Goal: Information Seeking & Learning: Check status

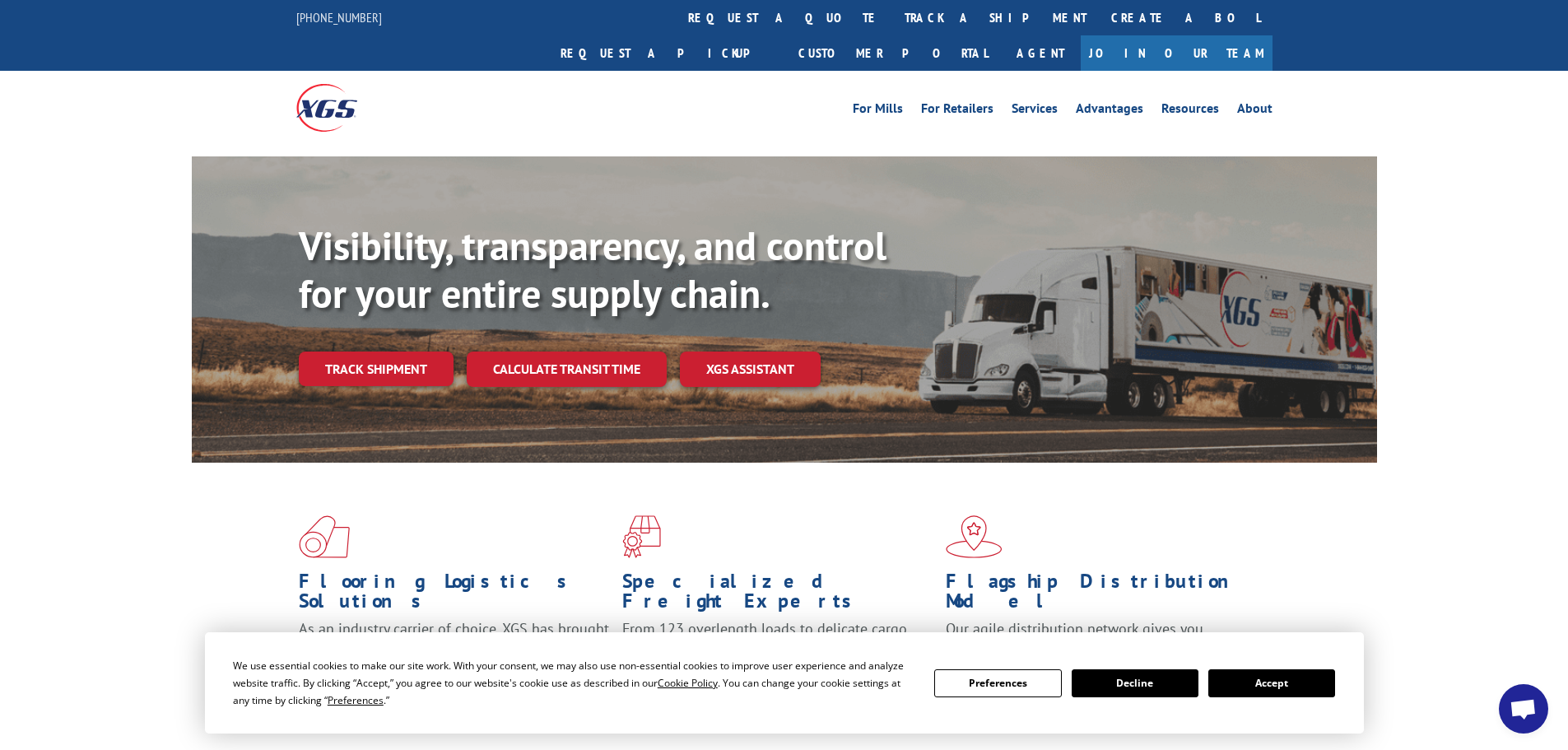
click at [1277, 679] on button "Accept" at bounding box center [1271, 683] width 127 height 28
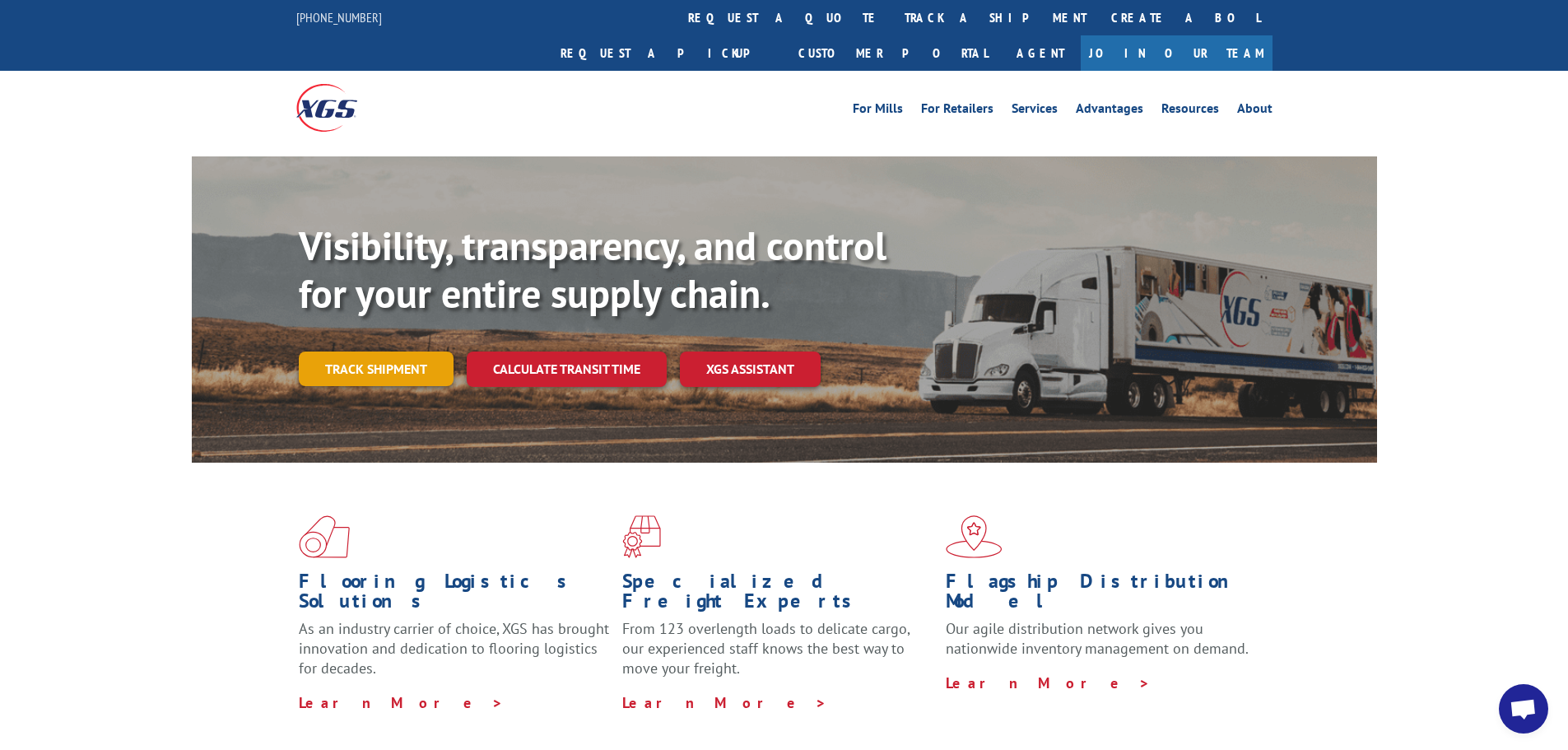
drag, startPoint x: 355, startPoint y: 328, endPoint x: 452, endPoint y: 334, distance: 97.2
click at [355, 352] on link "Track shipment" at bounding box center [376, 368] width 155 height 35
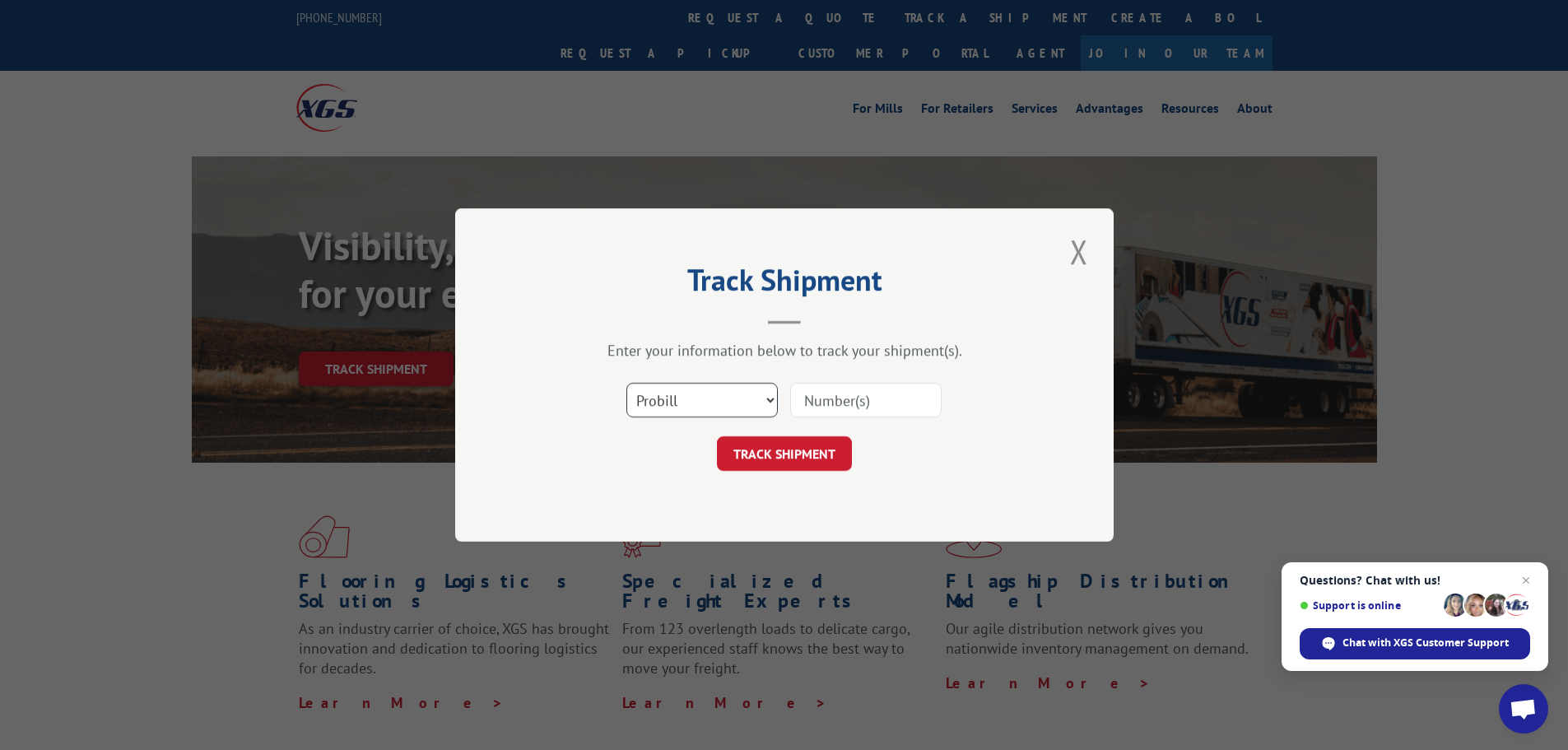
click at [676, 406] on select "Select category... Probill BOL PO" at bounding box center [702, 399] width 152 height 35
select select "bol"
click at [626, 382] on select "Select category... Probill BOL PO" at bounding box center [702, 399] width 152 height 35
click at [826, 399] on input at bounding box center [866, 399] width 152 height 35
paste input "5956466"
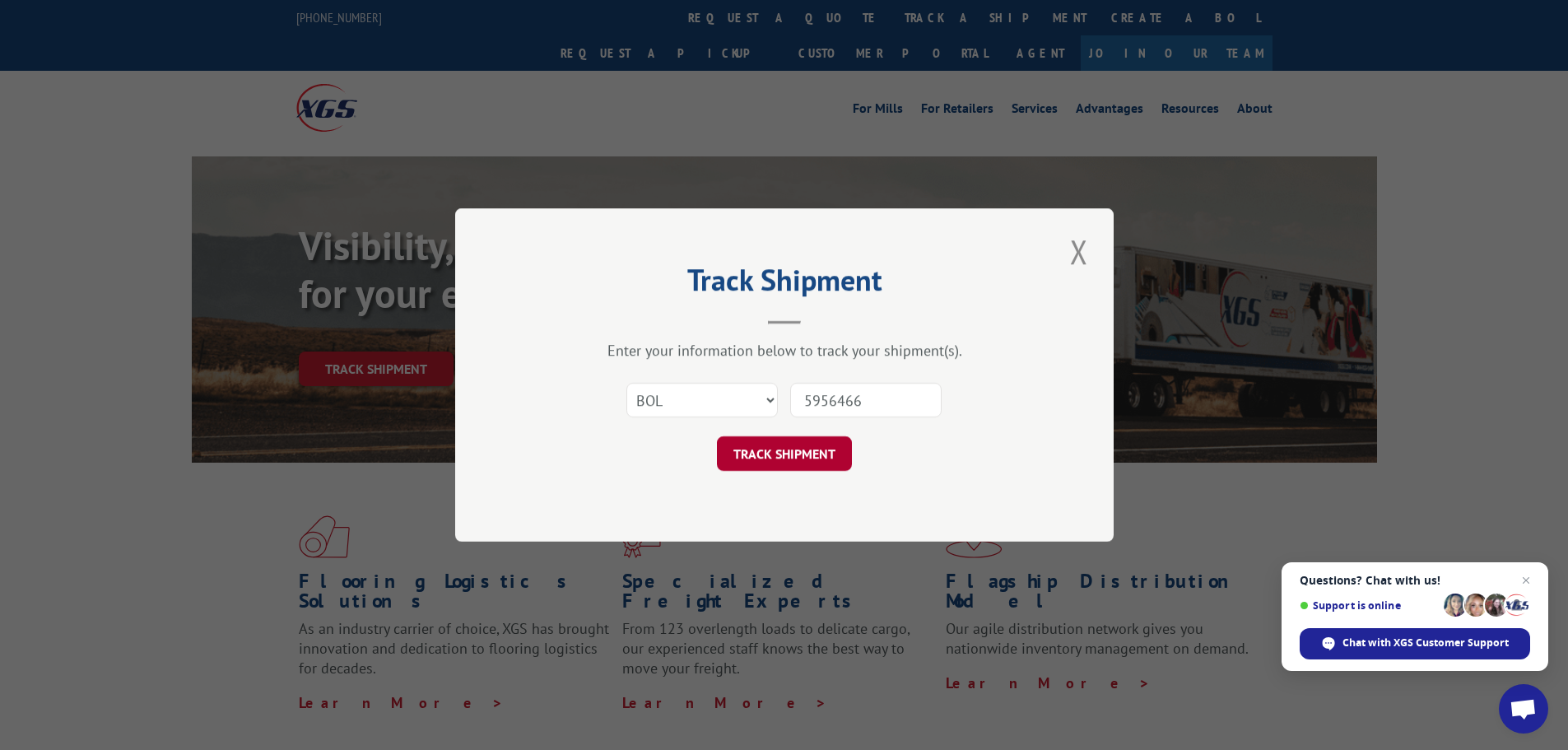
type input "5956466"
click at [795, 447] on button "TRACK SHIPMENT" at bounding box center [784, 453] width 135 height 35
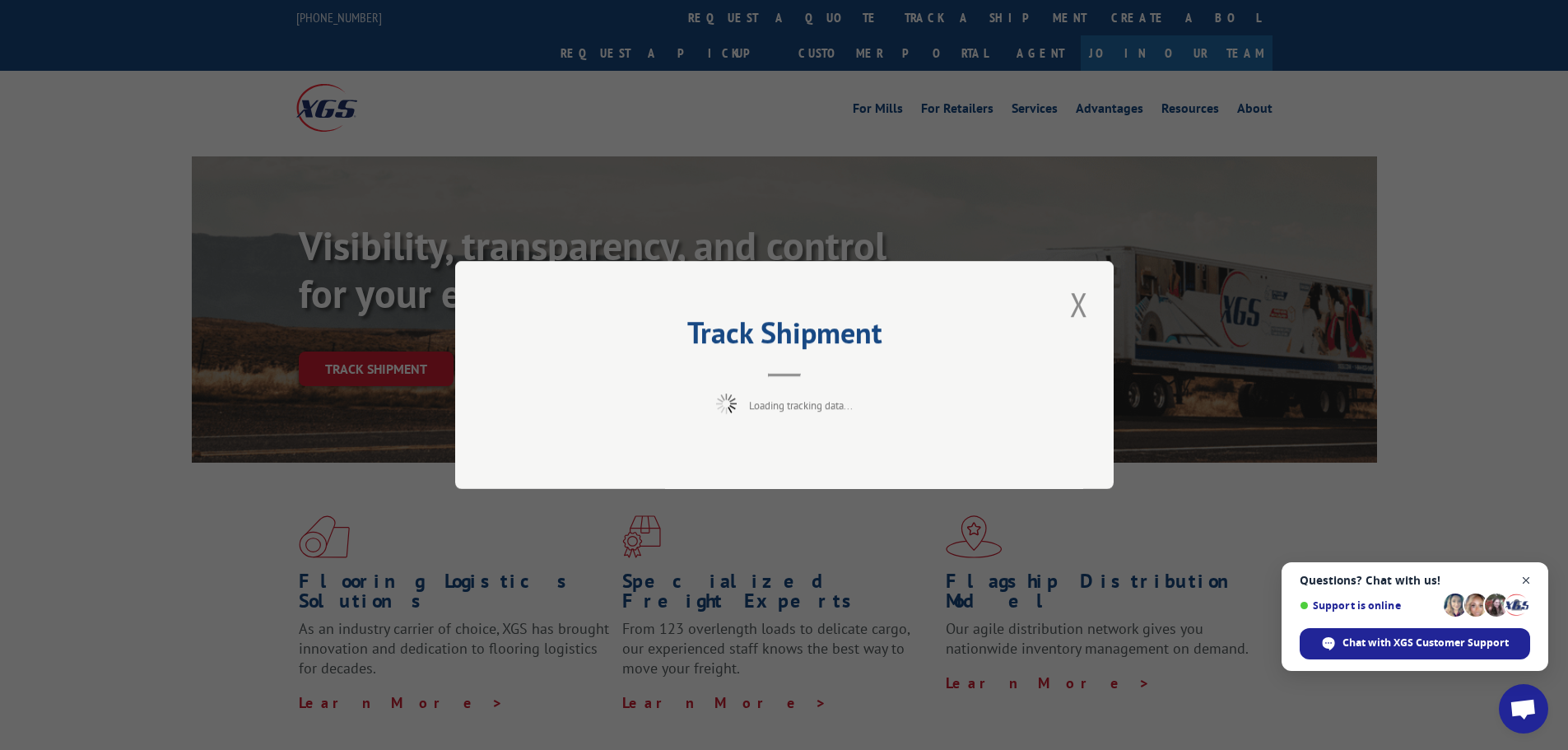
click at [1525, 580] on span "Open chat" at bounding box center [1527, 581] width 21 height 21
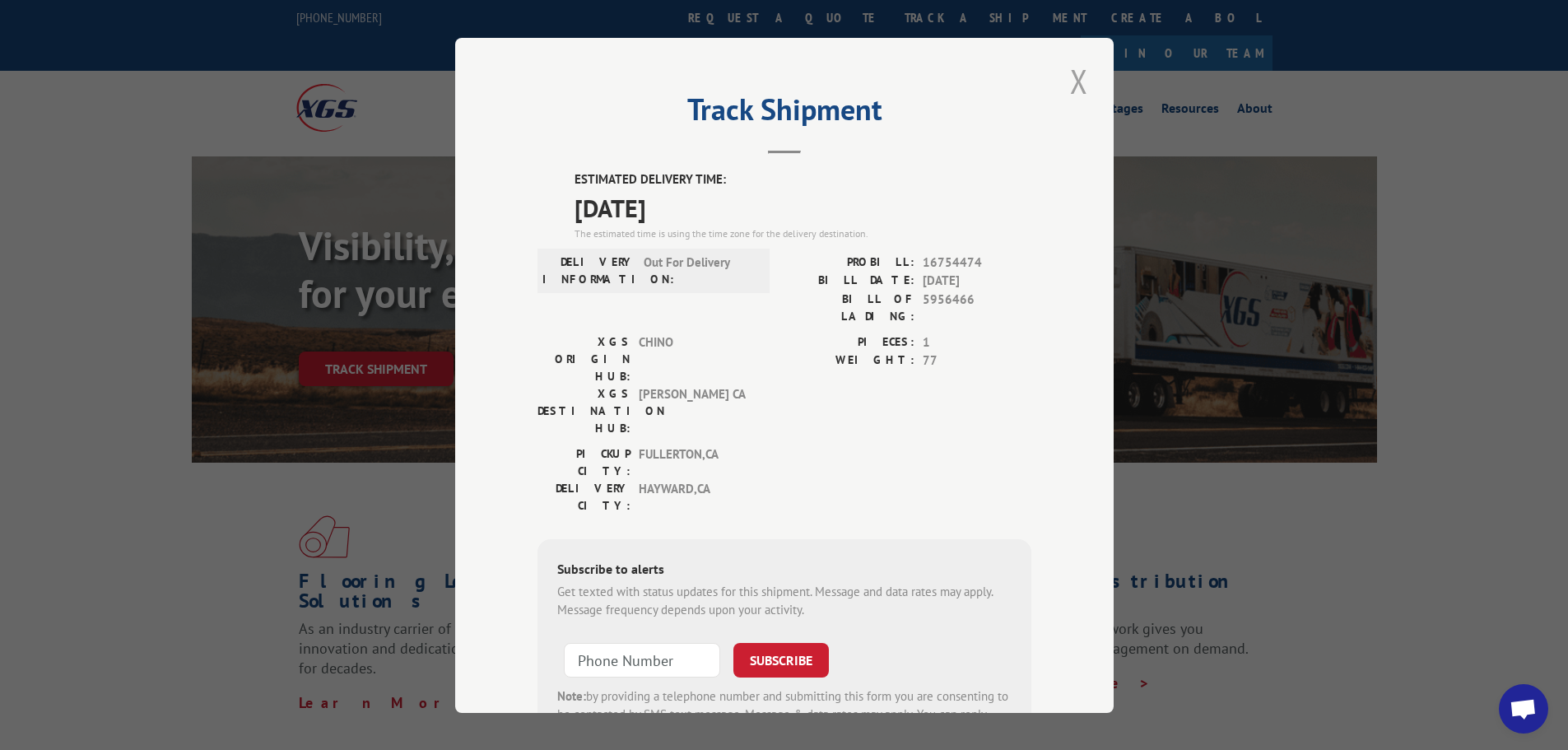
click at [1072, 71] on button "Close modal" at bounding box center [1079, 81] width 28 height 45
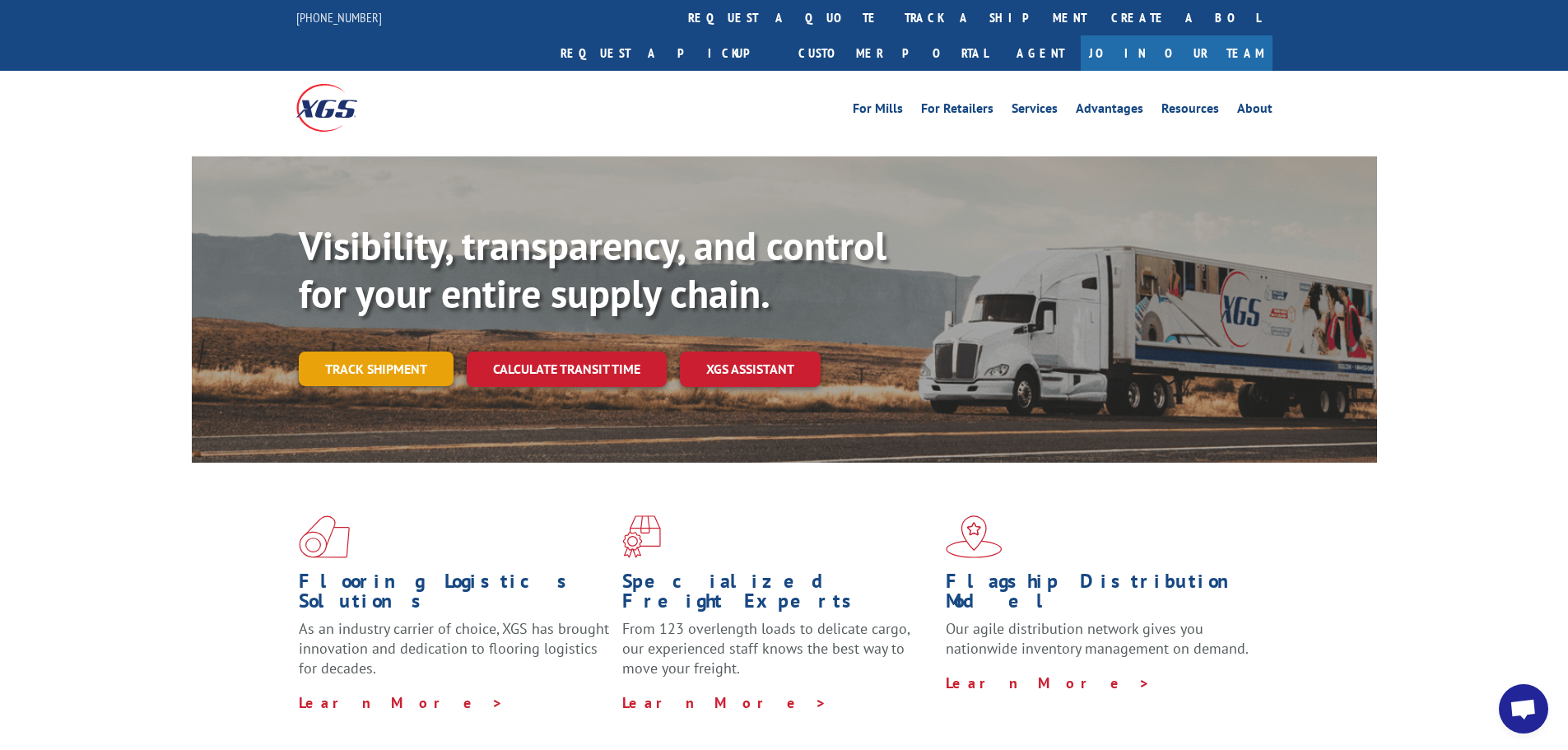
click at [371, 352] on link "Track shipment" at bounding box center [376, 368] width 155 height 35
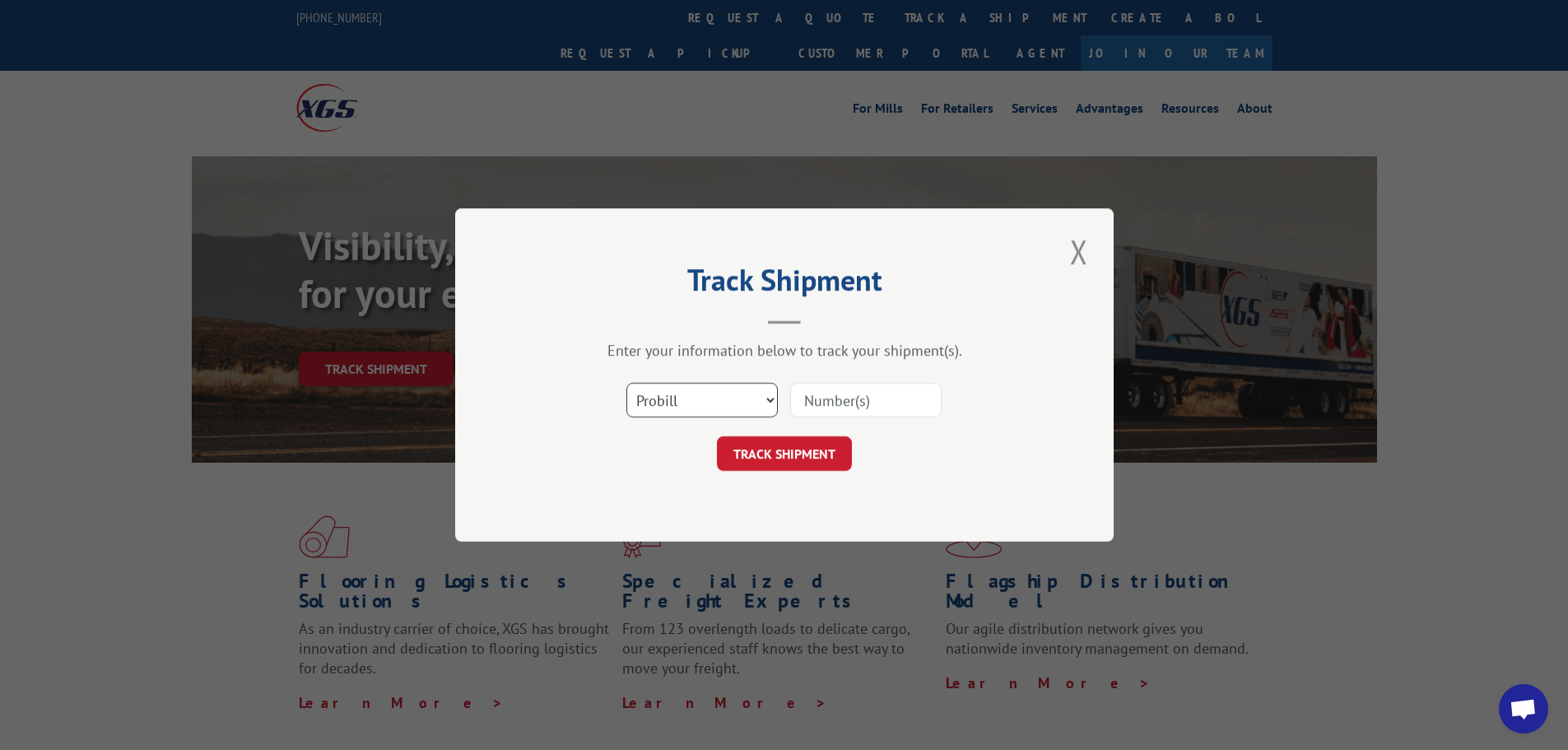
click at [718, 392] on select "Select category... Probill BOL PO" at bounding box center [702, 399] width 152 height 35
select select "bol"
click at [626, 382] on select "Select category... Probill BOL PO" at bounding box center [702, 399] width 152 height 35
click at [820, 404] on input at bounding box center [866, 399] width 152 height 35
paste input "425149"
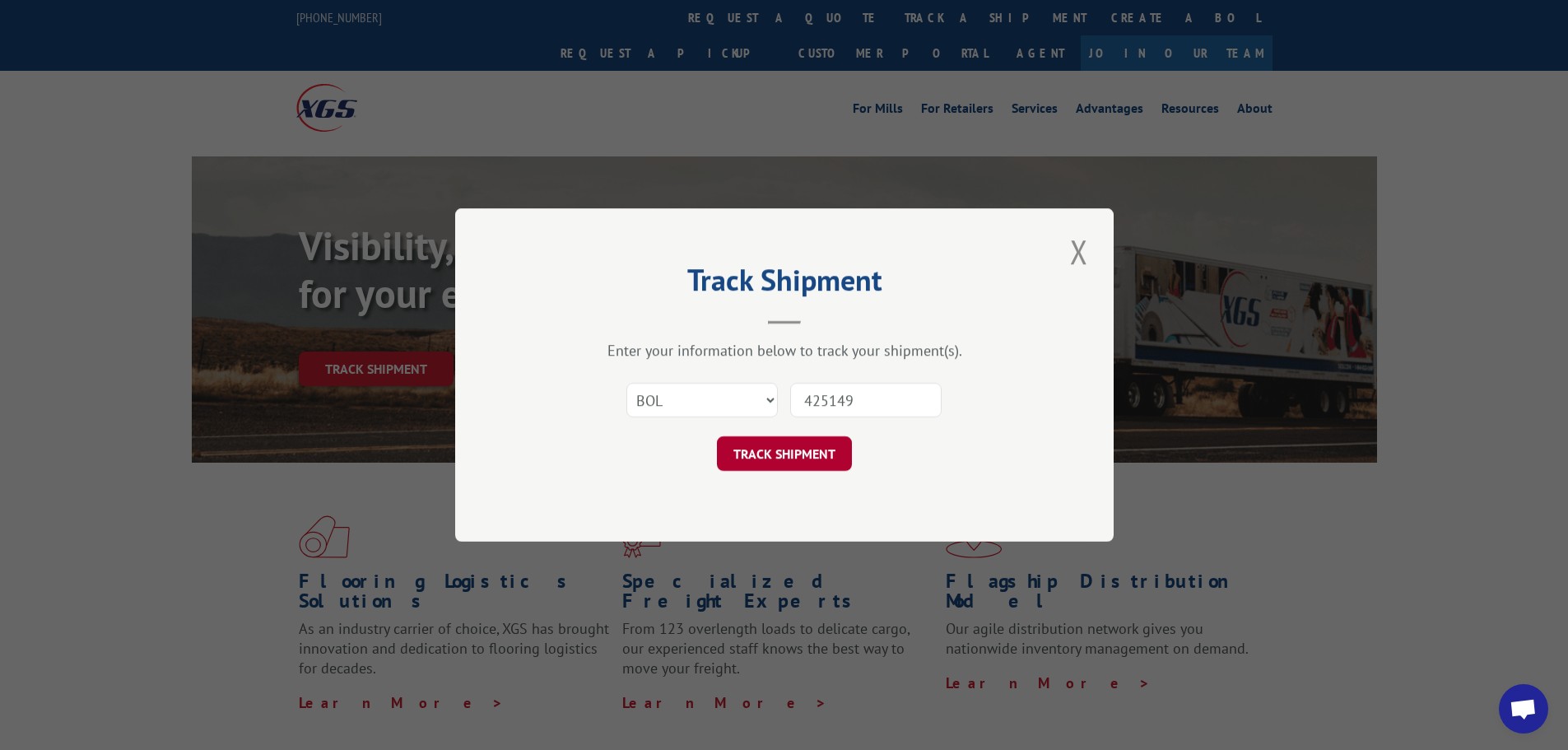
type input "425149"
drag, startPoint x: 814, startPoint y: 453, endPoint x: 822, endPoint y: 456, distance: 8.5
click at [813, 454] on button "TRACK SHIPMENT" at bounding box center [784, 453] width 135 height 35
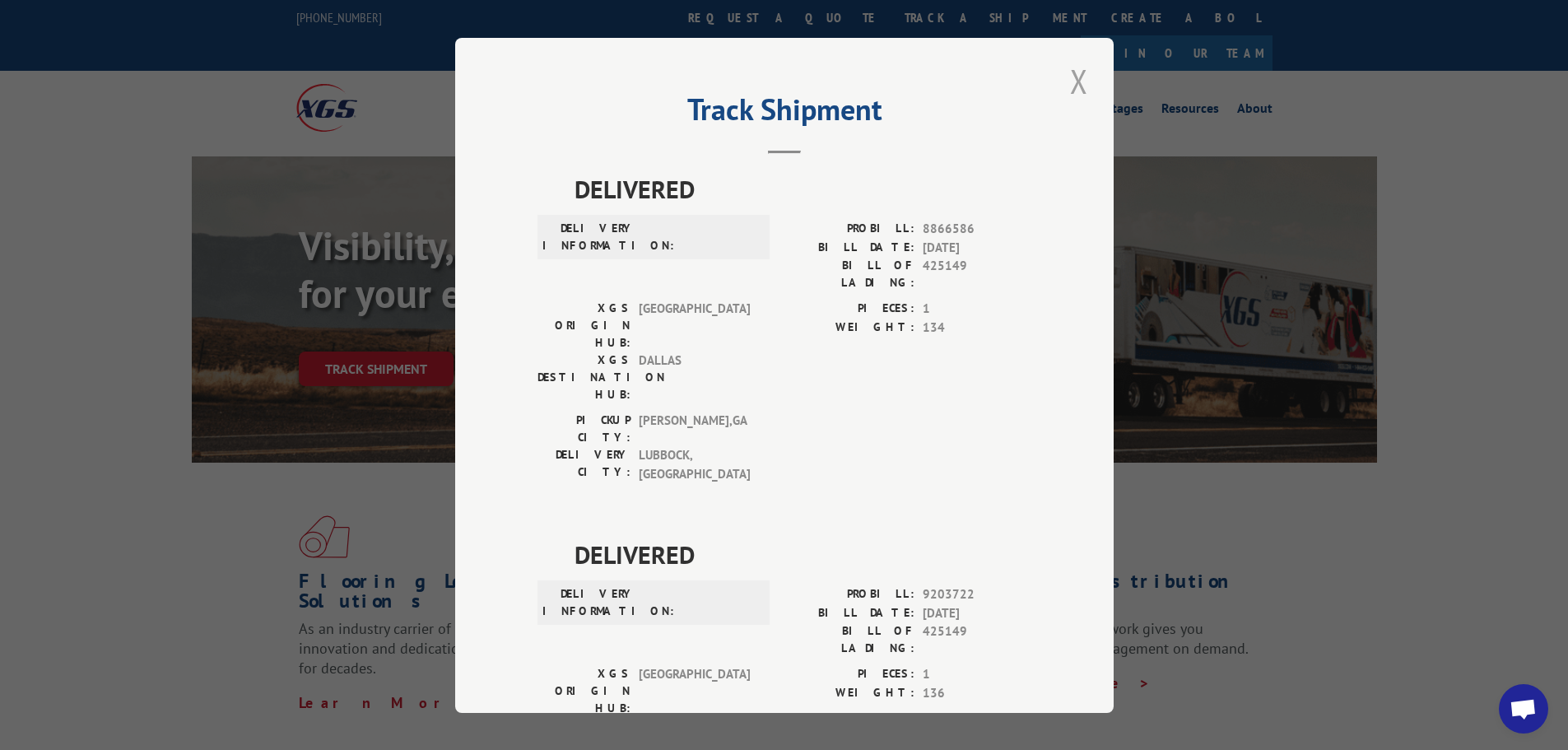
click at [1067, 82] on button "Close modal" at bounding box center [1079, 81] width 28 height 45
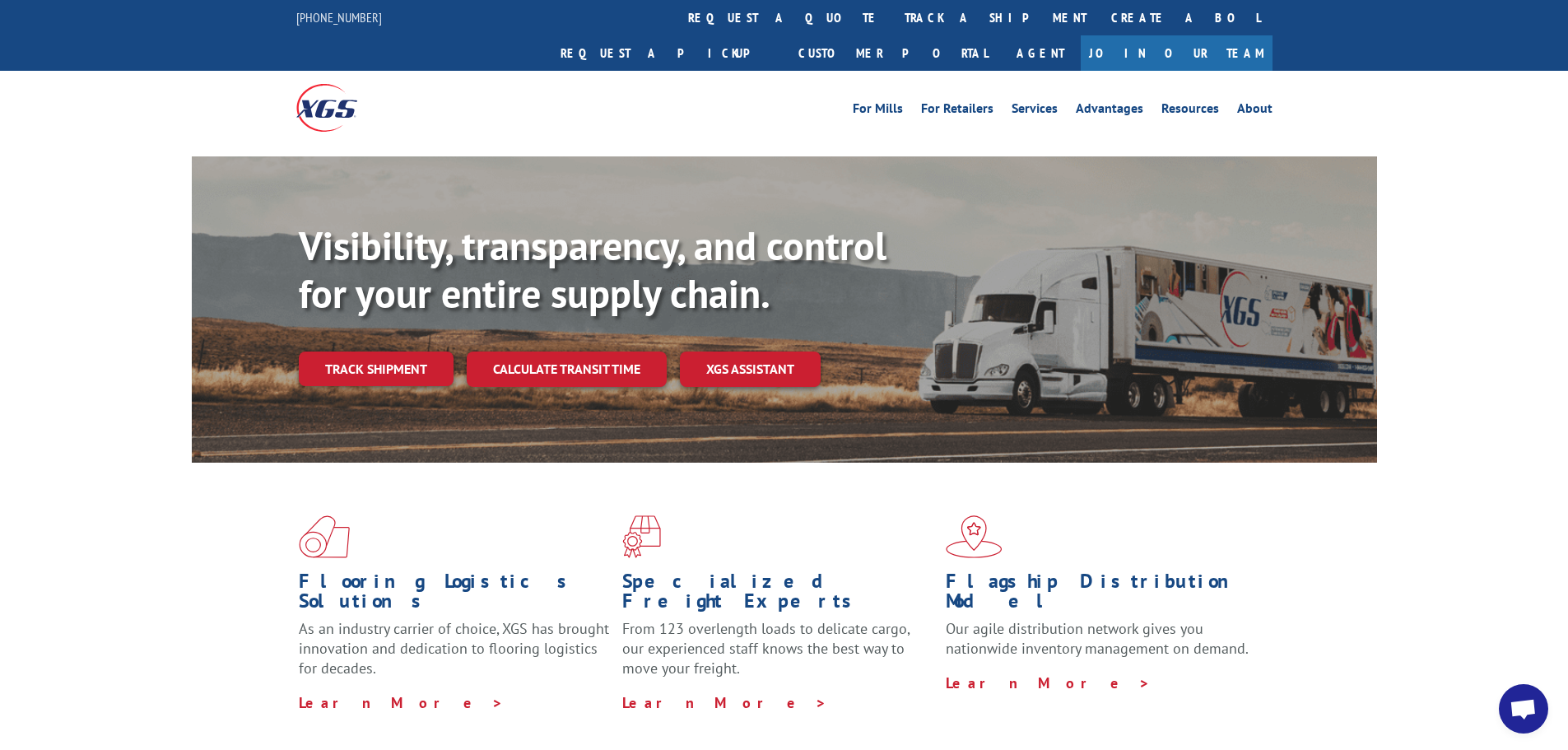
click at [892, 10] on link "track a shipment" at bounding box center [995, 18] width 206 height 36
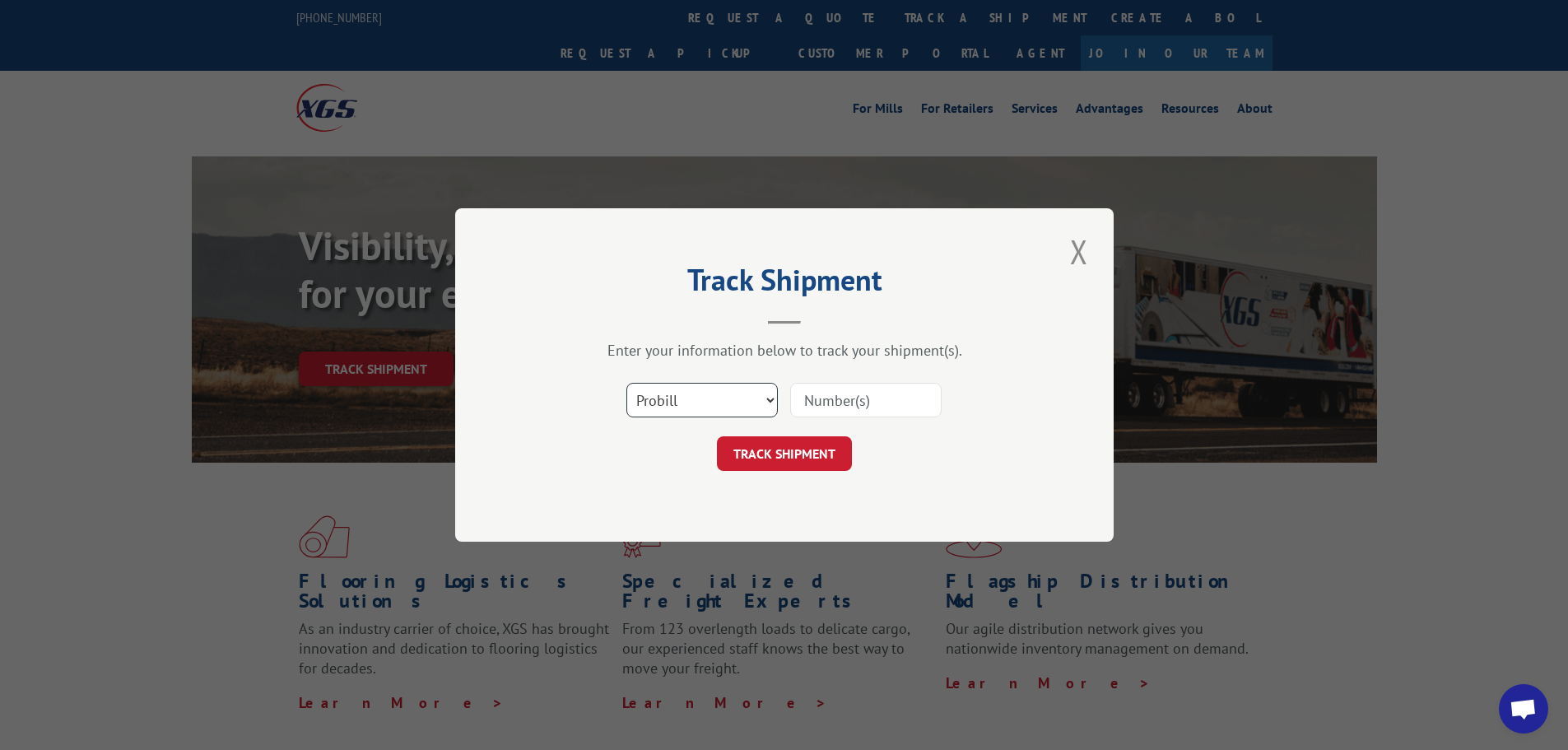
click at [713, 403] on select "Select category... Probill BOL PO" at bounding box center [702, 399] width 152 height 35
click at [626, 382] on select "Select category... Probill BOL PO" at bounding box center [702, 399] width 152 height 35
drag, startPoint x: 705, startPoint y: 393, endPoint x: 704, endPoint y: 405, distance: 12.0
click at [705, 394] on select "Select category... Probill BOL PO" at bounding box center [702, 399] width 152 height 35
select select "po"
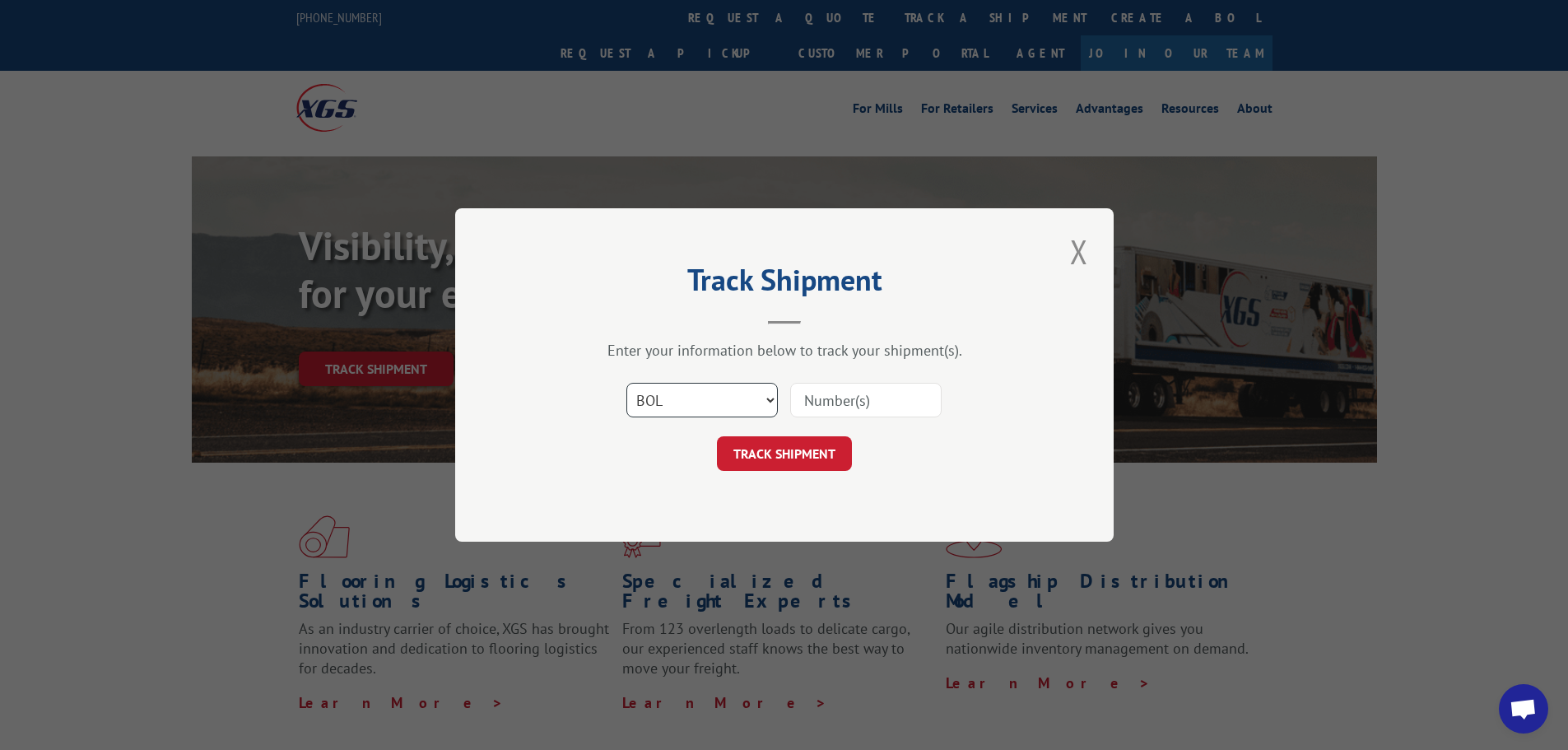
click at [626, 382] on select "Select category... Probill BOL PO" at bounding box center [702, 399] width 152 height 35
click at [802, 402] on input at bounding box center [866, 399] width 152 height 35
paste input "35519685"
type input "35519685"
click at [830, 461] on button "TRACK SHIPMENT" at bounding box center [784, 453] width 135 height 35
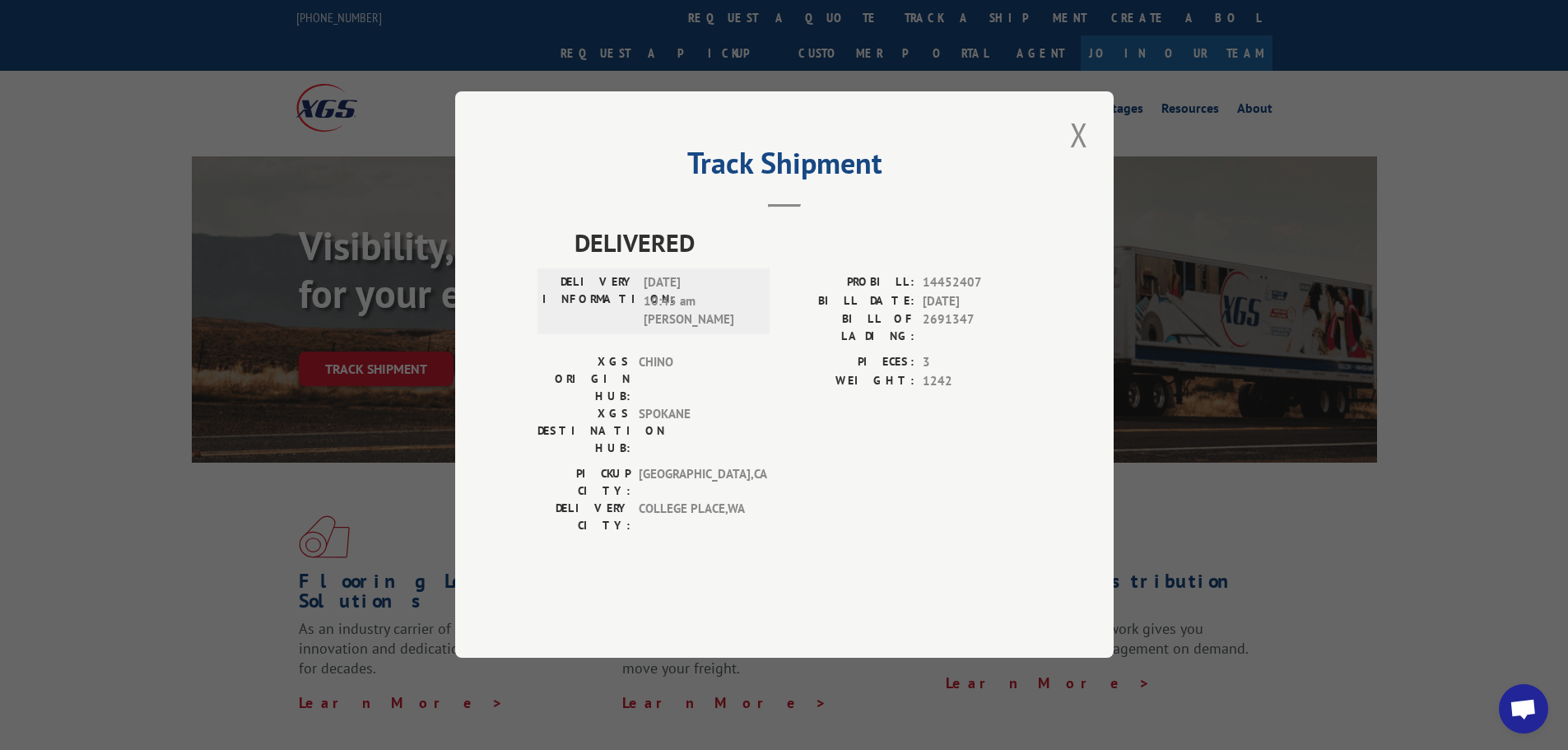
click at [1064, 188] on div "Track Shipment DELIVERED DELIVERY INFORMATION: 03/07/2023 10:45 am Jeff PROBILL…" at bounding box center [784, 374] width 659 height 566
click at [1076, 158] on button "Close modal" at bounding box center [1079, 134] width 28 height 45
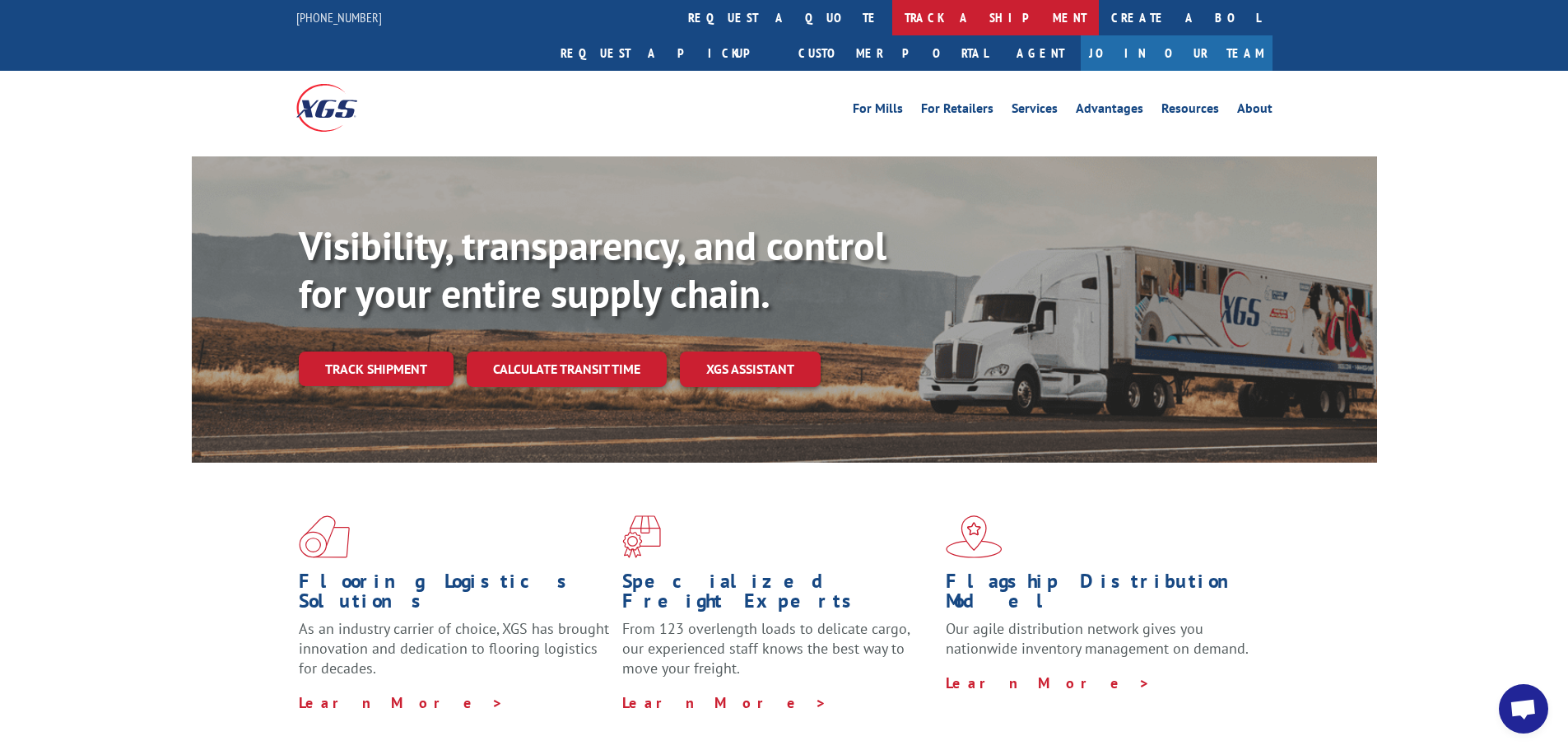
click at [892, 30] on link "track a shipment" at bounding box center [995, 18] width 206 height 36
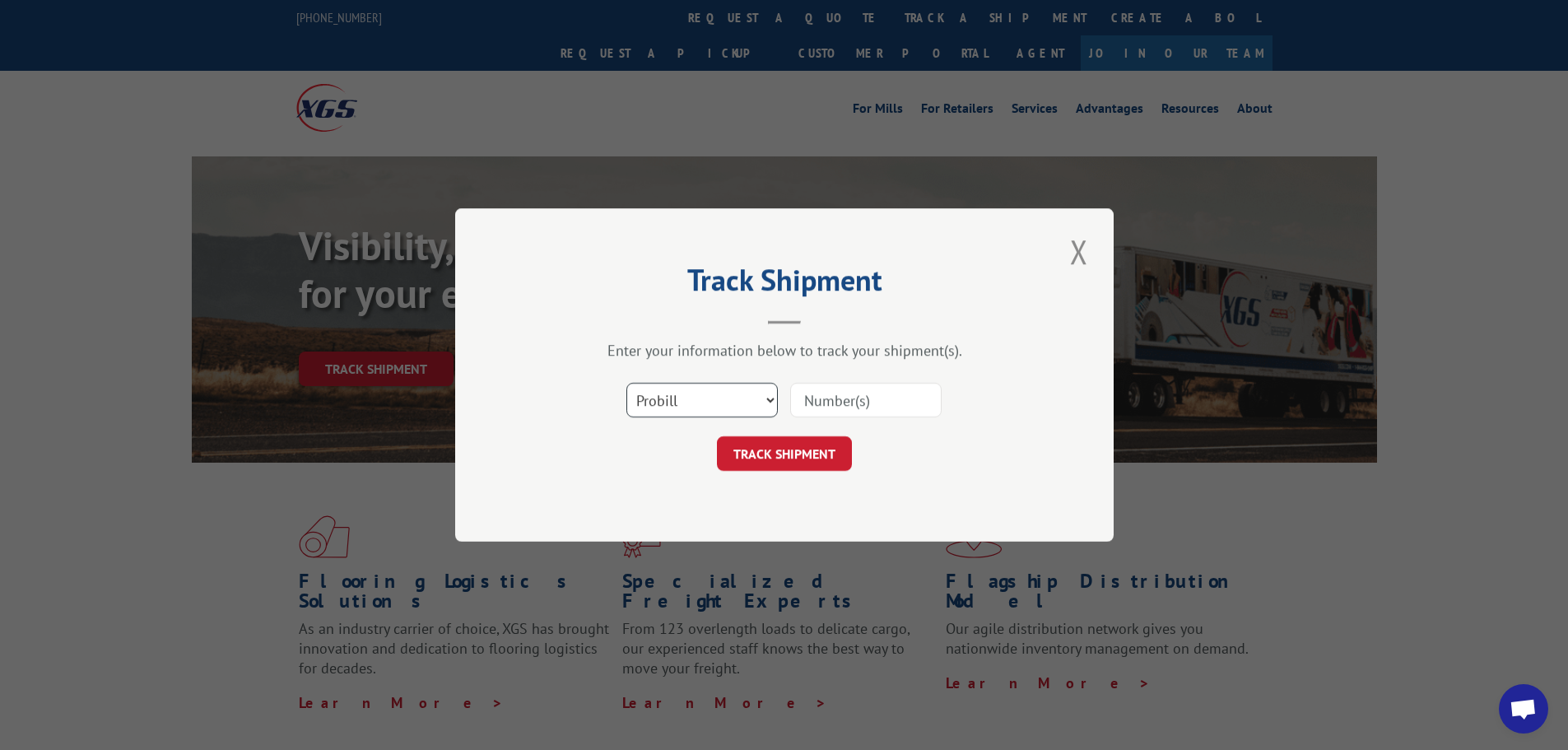
click at [679, 413] on select "Select category... Probill BOL PO" at bounding box center [702, 399] width 152 height 35
click at [829, 402] on input at bounding box center [866, 399] width 152 height 35
paste input "017121250808"
type input "017121250808"
click at [818, 442] on button "TRACK SHIPMENT" at bounding box center [784, 453] width 135 height 35
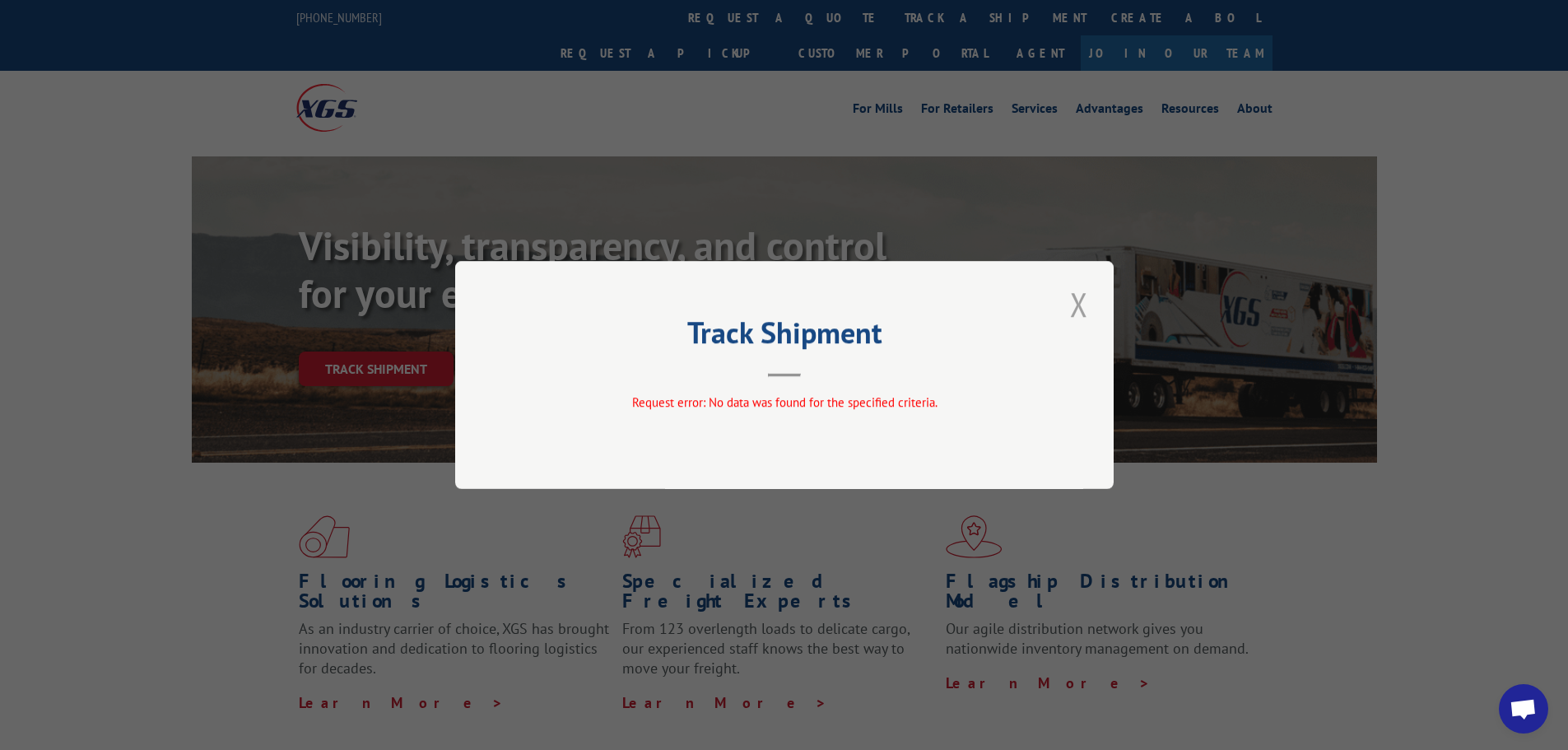
click at [1066, 301] on button "Close modal" at bounding box center [1079, 304] width 28 height 45
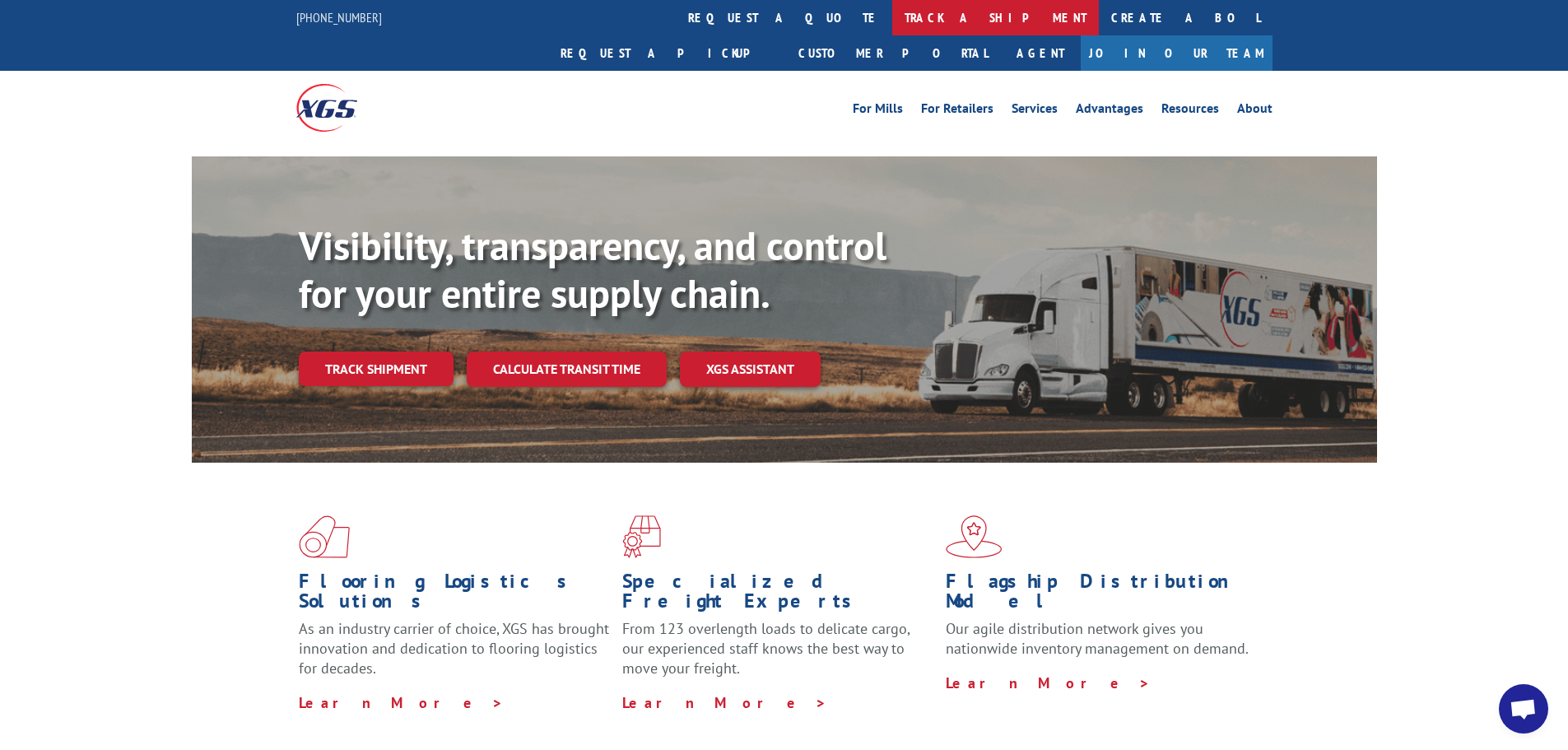
click at [892, 12] on link "track a shipment" at bounding box center [995, 18] width 206 height 36
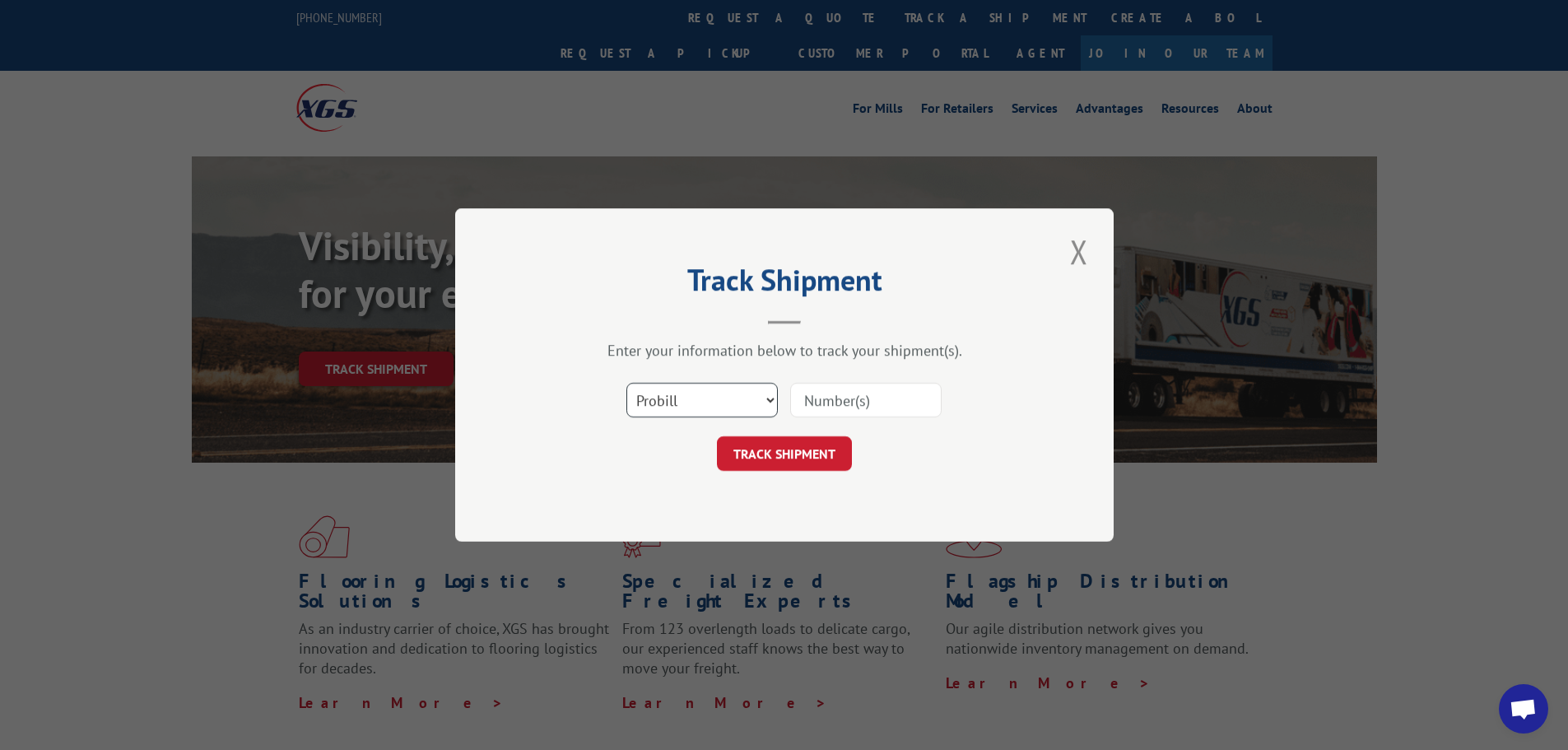
click at [694, 412] on select "Select category... Probill BOL PO" at bounding box center [702, 399] width 152 height 35
select select "po"
click at [626, 382] on select "Select category... Probill BOL PO" at bounding box center [702, 399] width 152 height 35
click at [831, 404] on input at bounding box center [866, 399] width 152 height 35
paste input "35519685"
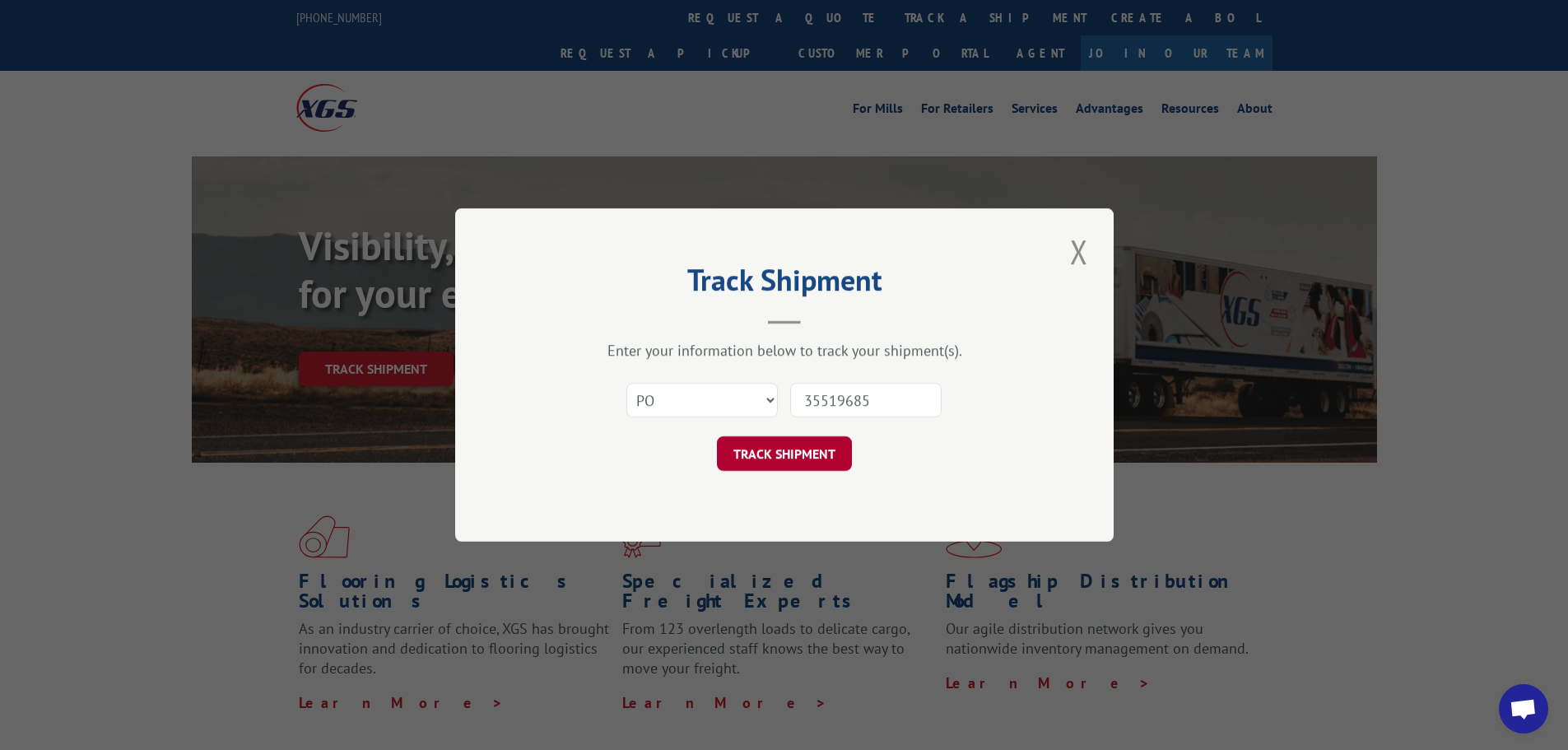
type input "35519685"
drag, startPoint x: 796, startPoint y: 443, endPoint x: 822, endPoint y: 463, distance: 32.8
click at [796, 444] on button "TRACK SHIPMENT" at bounding box center [784, 453] width 135 height 35
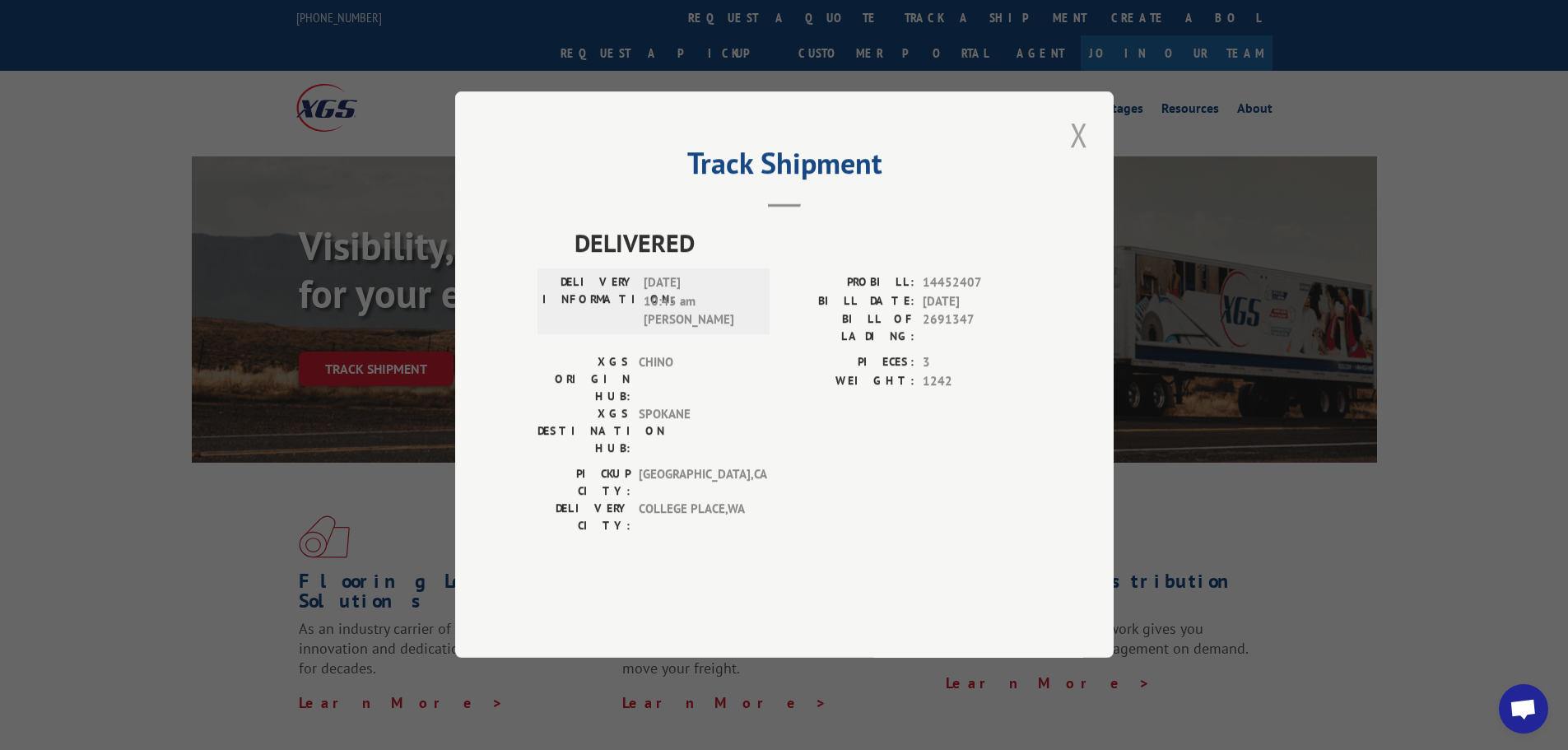
click at [1078, 158] on button "Close modal" at bounding box center [1079, 134] width 28 height 45
